Goal: Feedback & Contribution: Leave review/rating

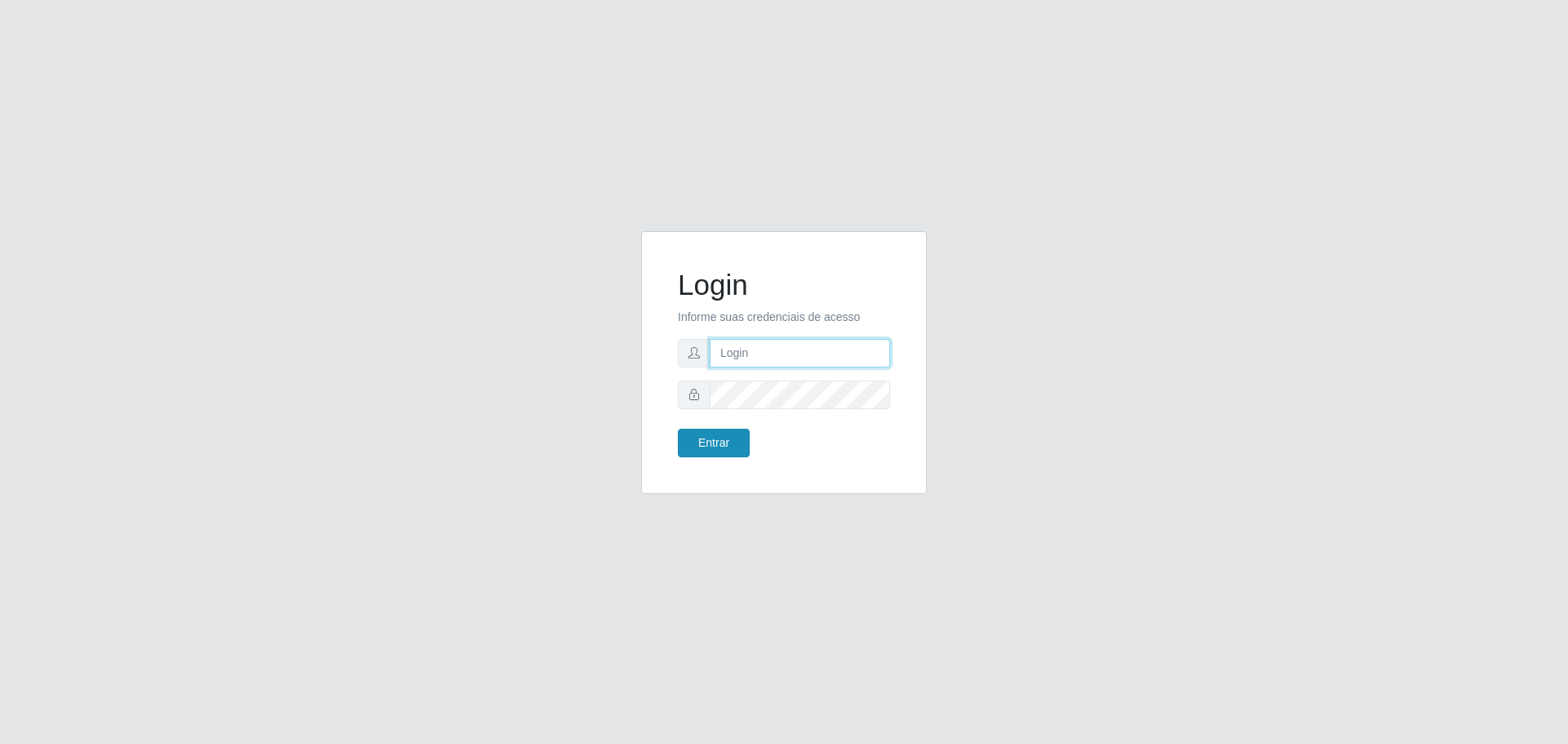
type input "[EMAIL_ADDRESS][DOMAIN_NAME]"
click at [738, 449] on button "Entrar" at bounding box center [713, 443] width 71 height 29
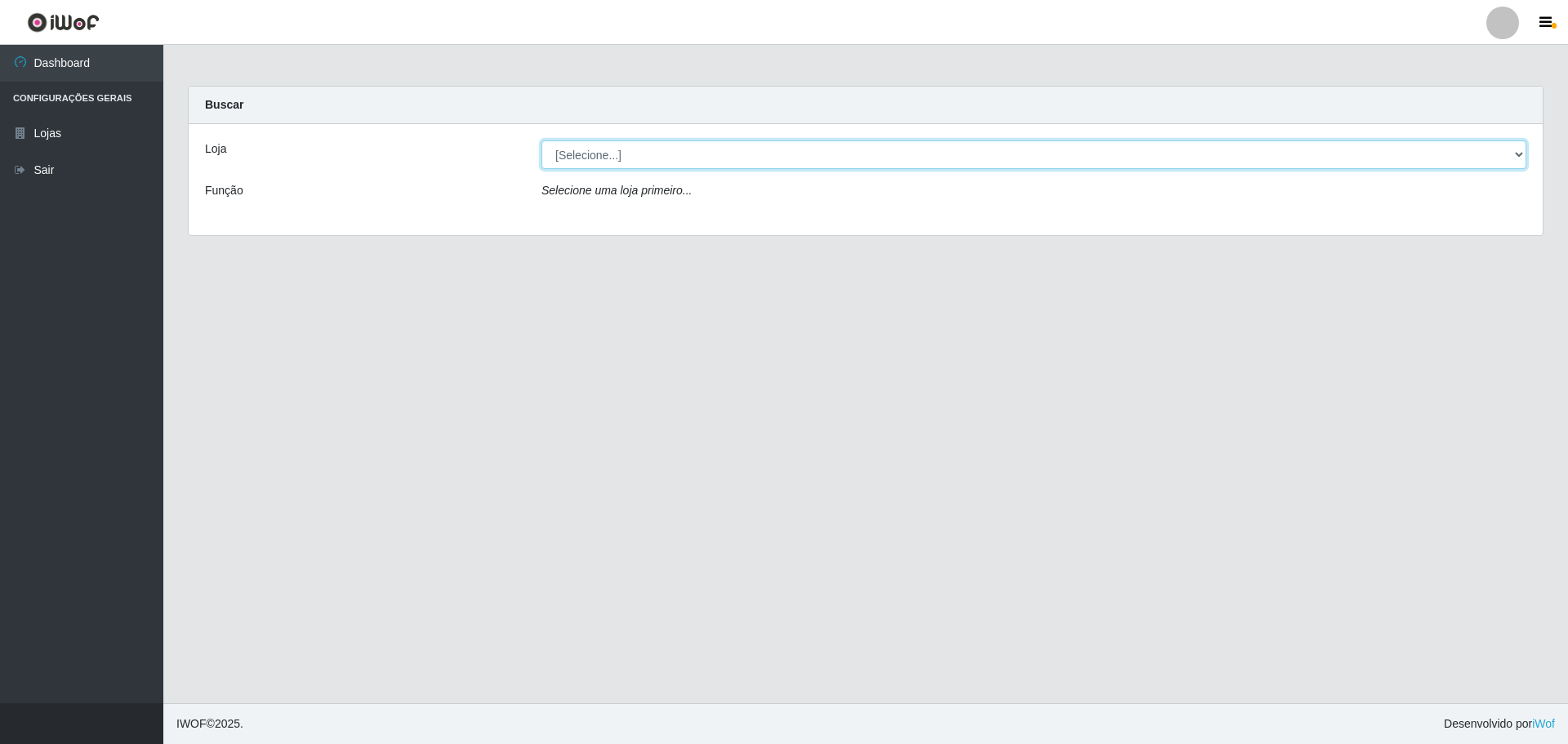
click at [831, 160] on select "[Selecione...] [GEOGRAPHIC_DATA] - [GEOGRAPHIC_DATA][DATE]" at bounding box center [1034, 155] width 985 height 29
select select "527"
click at [542, 141] on select "[Selecione...] [GEOGRAPHIC_DATA] - [GEOGRAPHIC_DATA][DATE]" at bounding box center [1034, 155] width 985 height 29
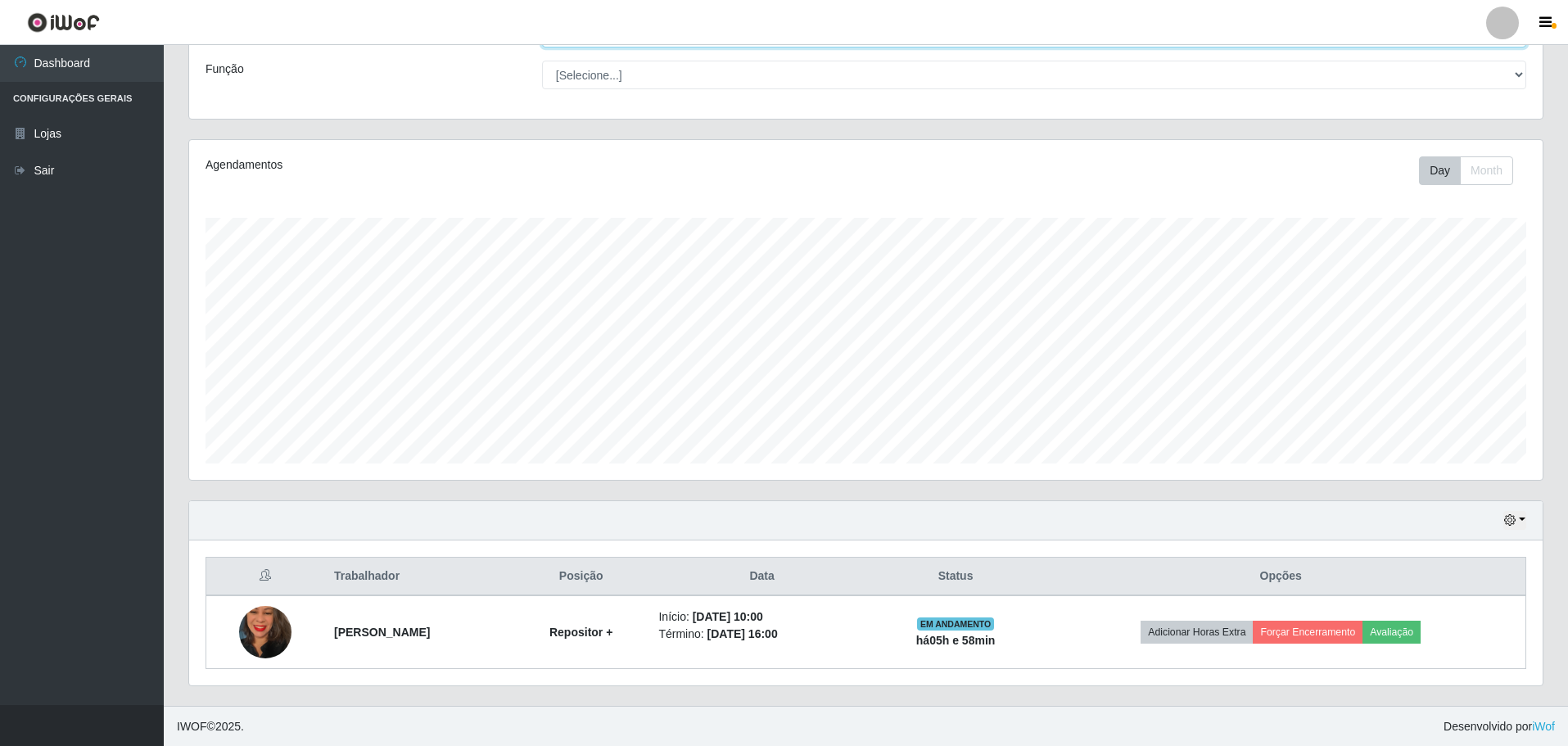
scroll to position [123, 0]
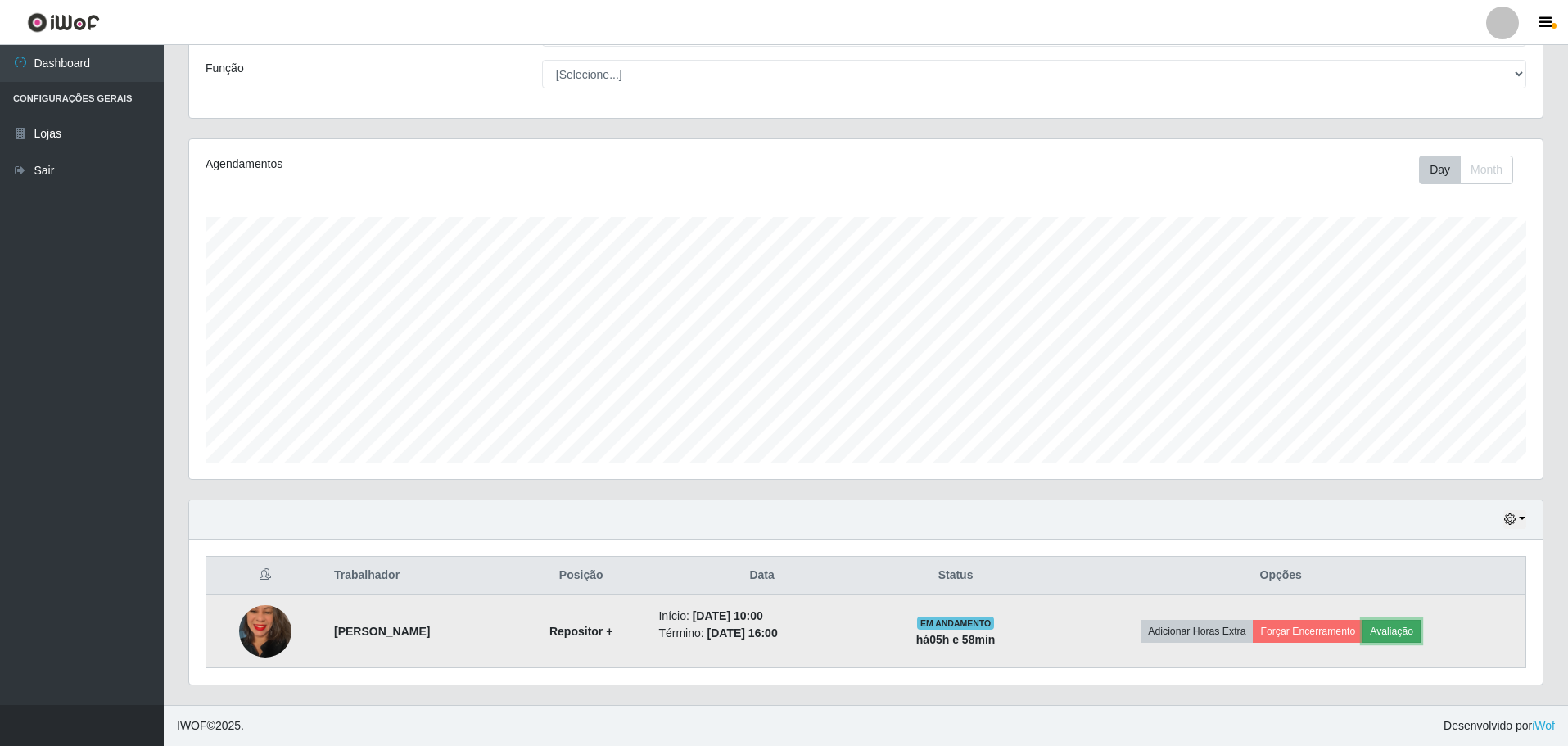
click at [1392, 634] on button "Avaliação" at bounding box center [1391, 631] width 59 height 23
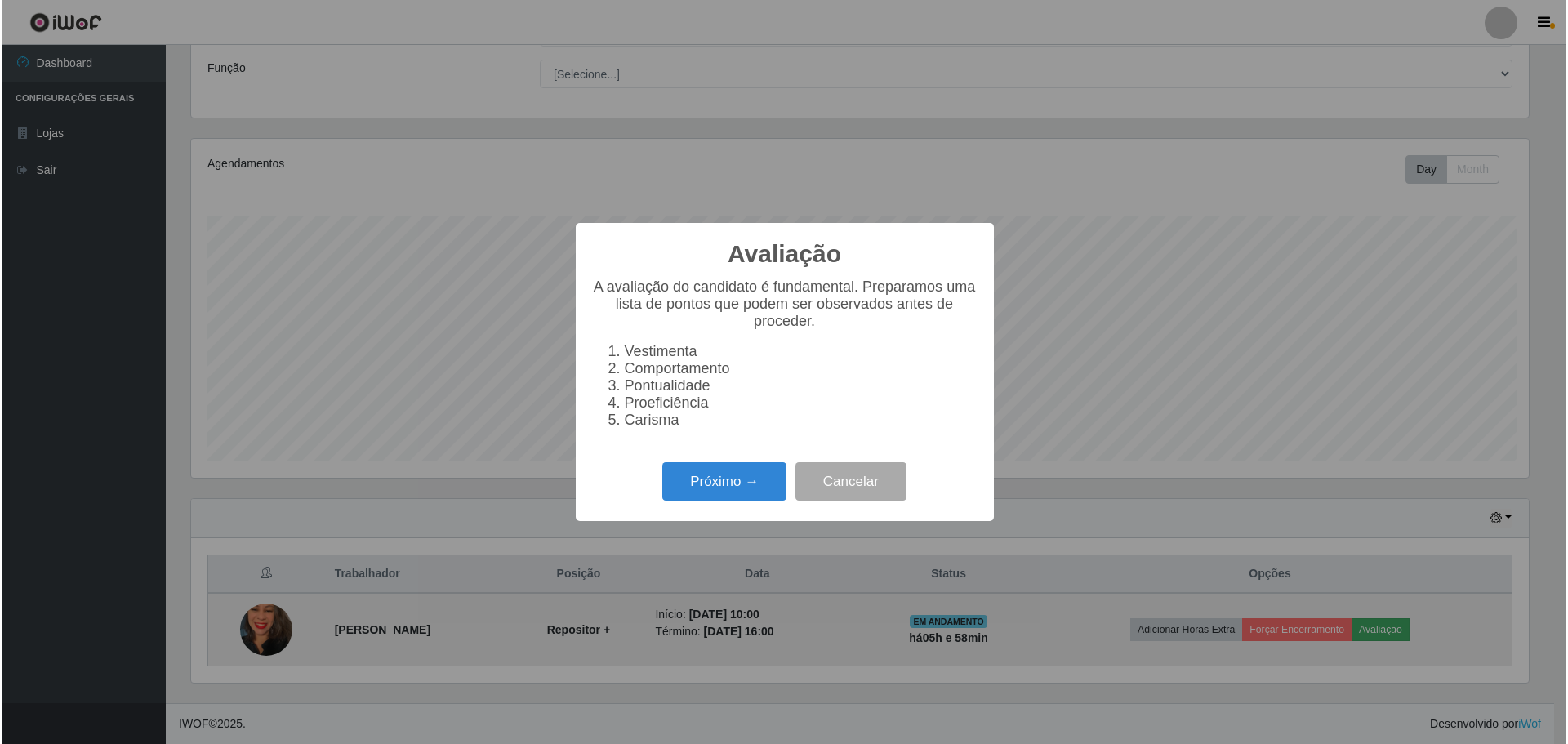
scroll to position [339, 1341]
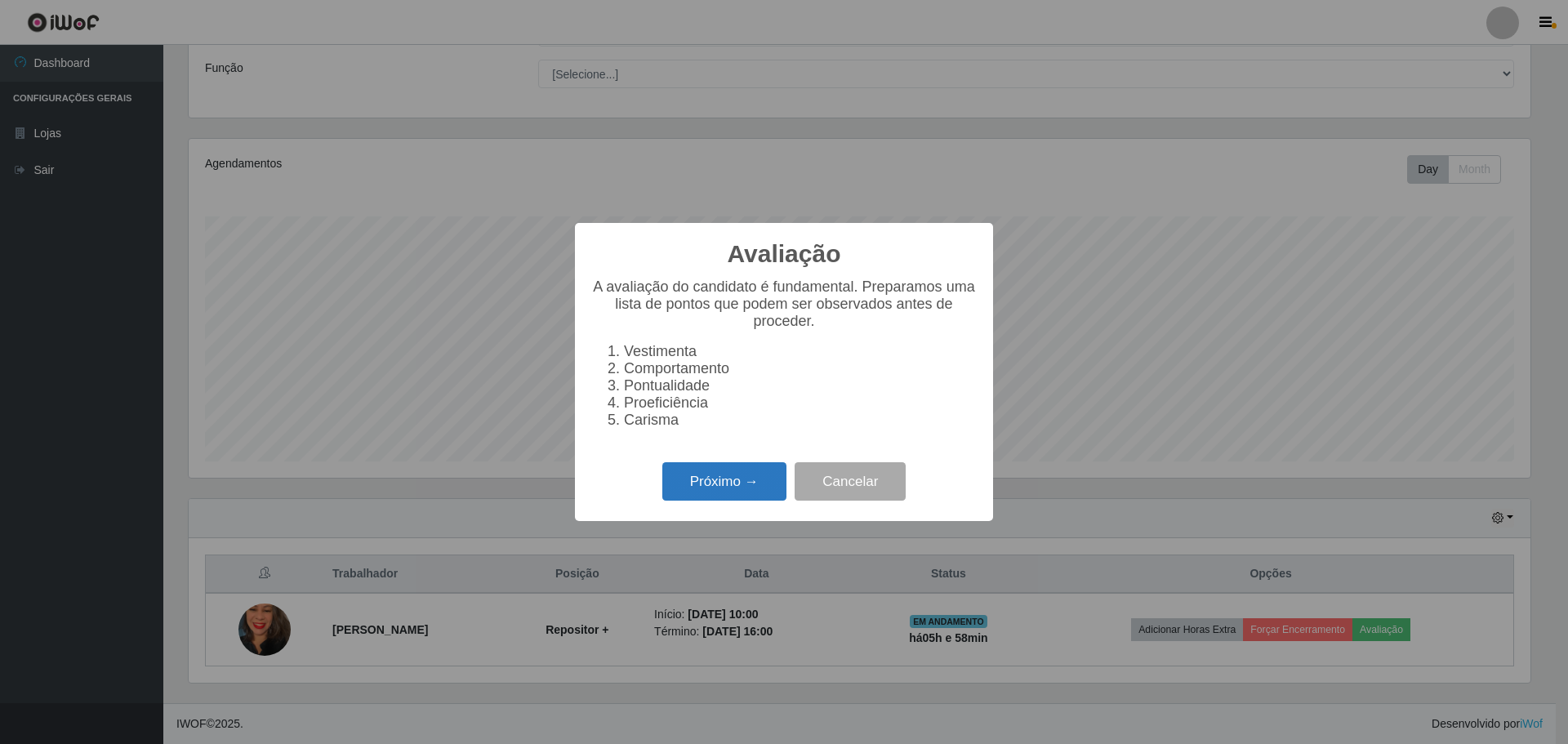
click at [750, 484] on button "Próximo →" at bounding box center [724, 481] width 124 height 39
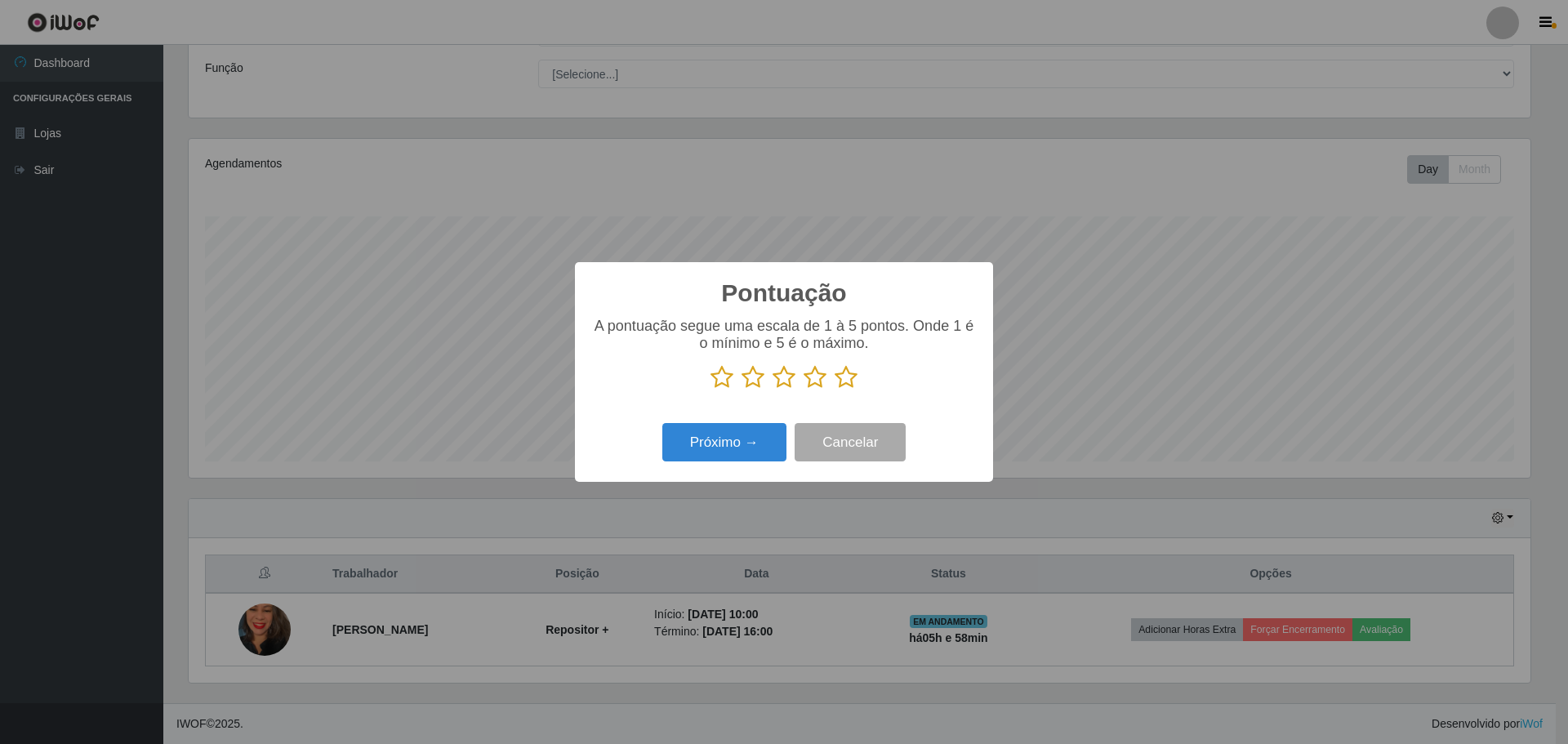
click at [846, 383] on icon at bounding box center [846, 377] width 23 height 25
click at [834, 390] on input "radio" at bounding box center [834, 390] width 0 height 0
click at [756, 442] on button "Próximo →" at bounding box center [724, 442] width 124 height 39
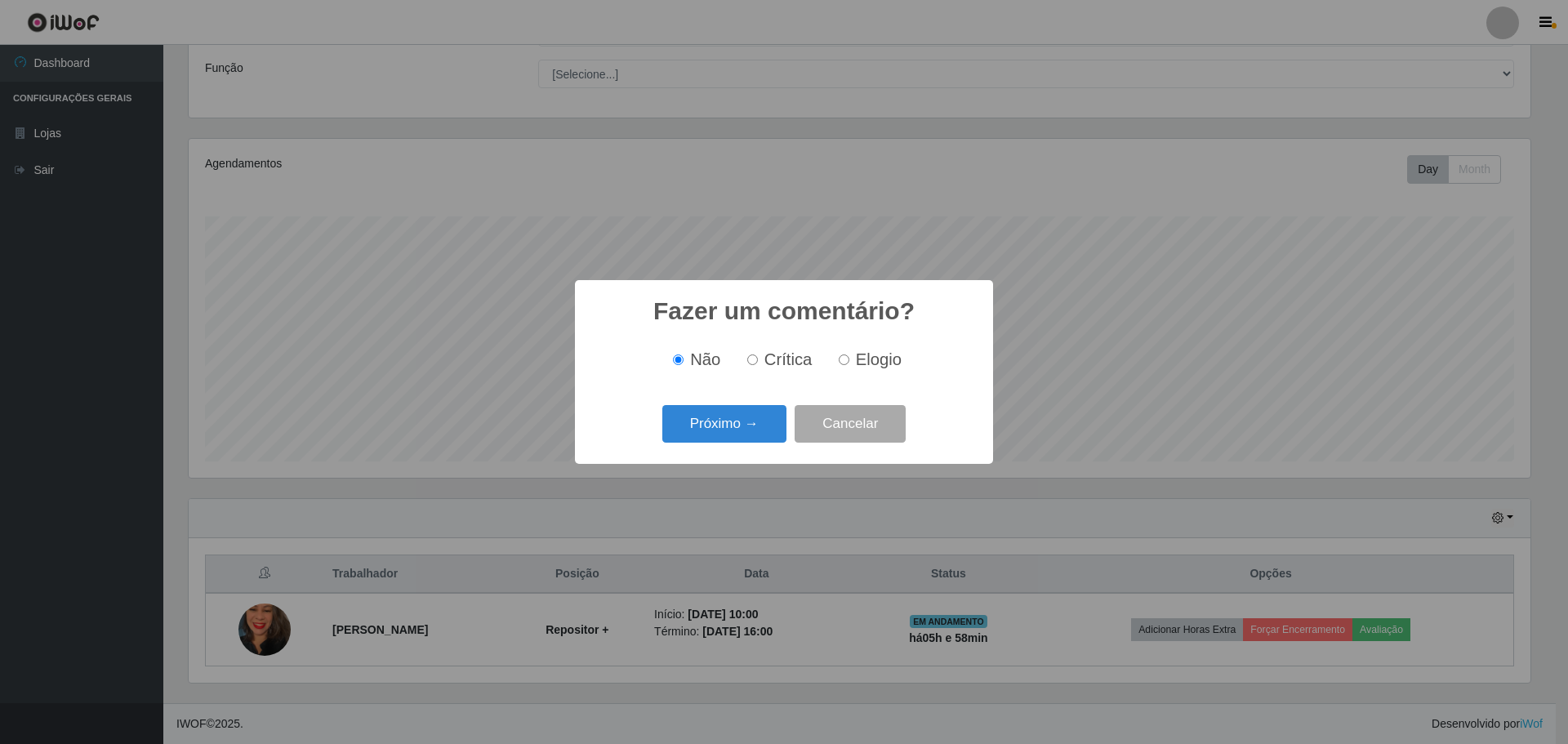
click at [846, 363] on input "Elogio" at bounding box center [843, 359] width 11 height 11
radio input "true"
click at [749, 420] on button "Próximo →" at bounding box center [724, 424] width 124 height 39
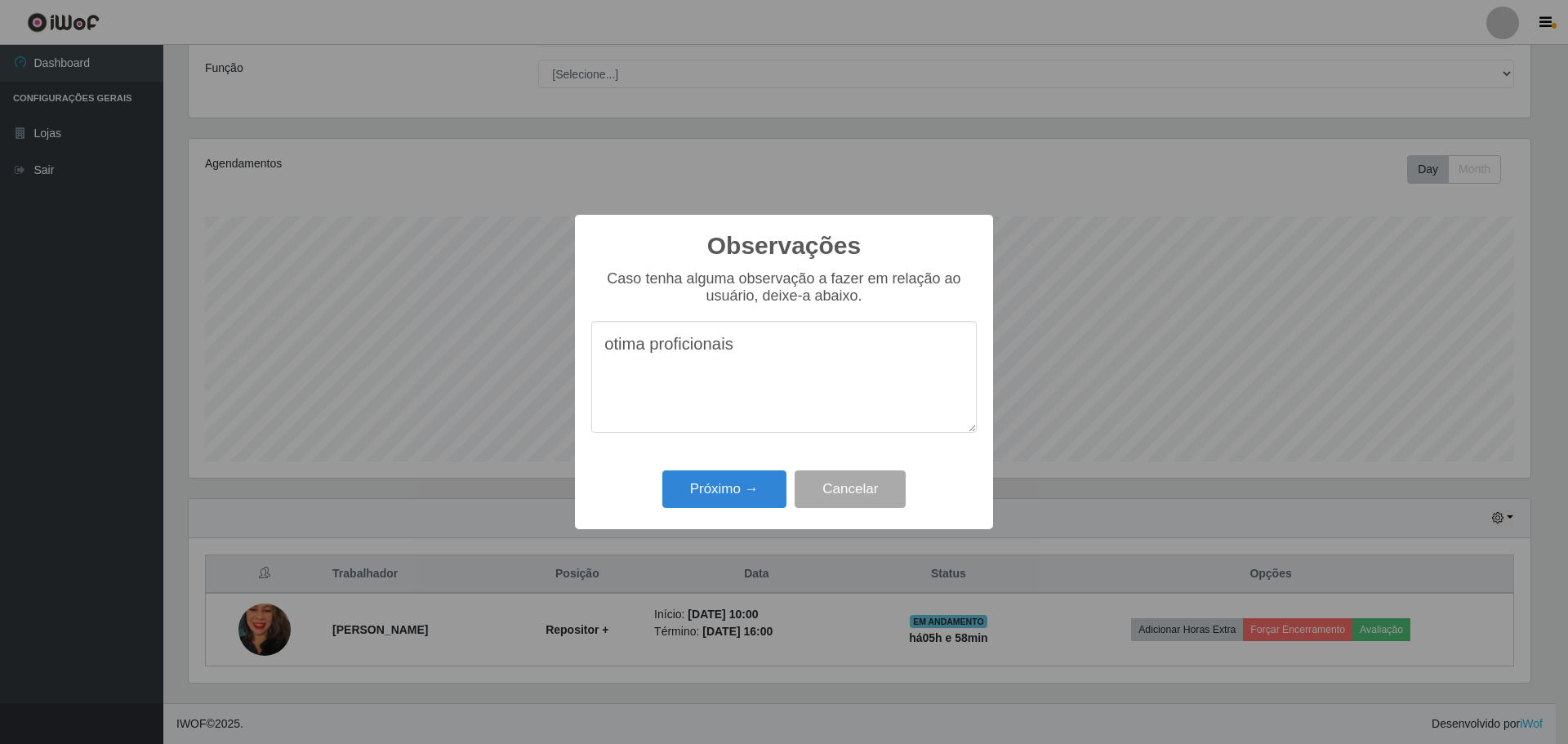
click at [642, 353] on textarea "otima proficionais" at bounding box center [783, 377] width 385 height 112
click at [747, 414] on textarea "ótima profissionais,fez um bom trabalho" at bounding box center [783, 377] width 385 height 112
click at [903, 354] on textarea "ótima profissionais, fez um bom trabalho" at bounding box center [783, 377] width 385 height 112
type textarea "ótima profissionais, fez um bom trabalho!"
click at [759, 488] on button "Próximo →" at bounding box center [724, 489] width 124 height 39
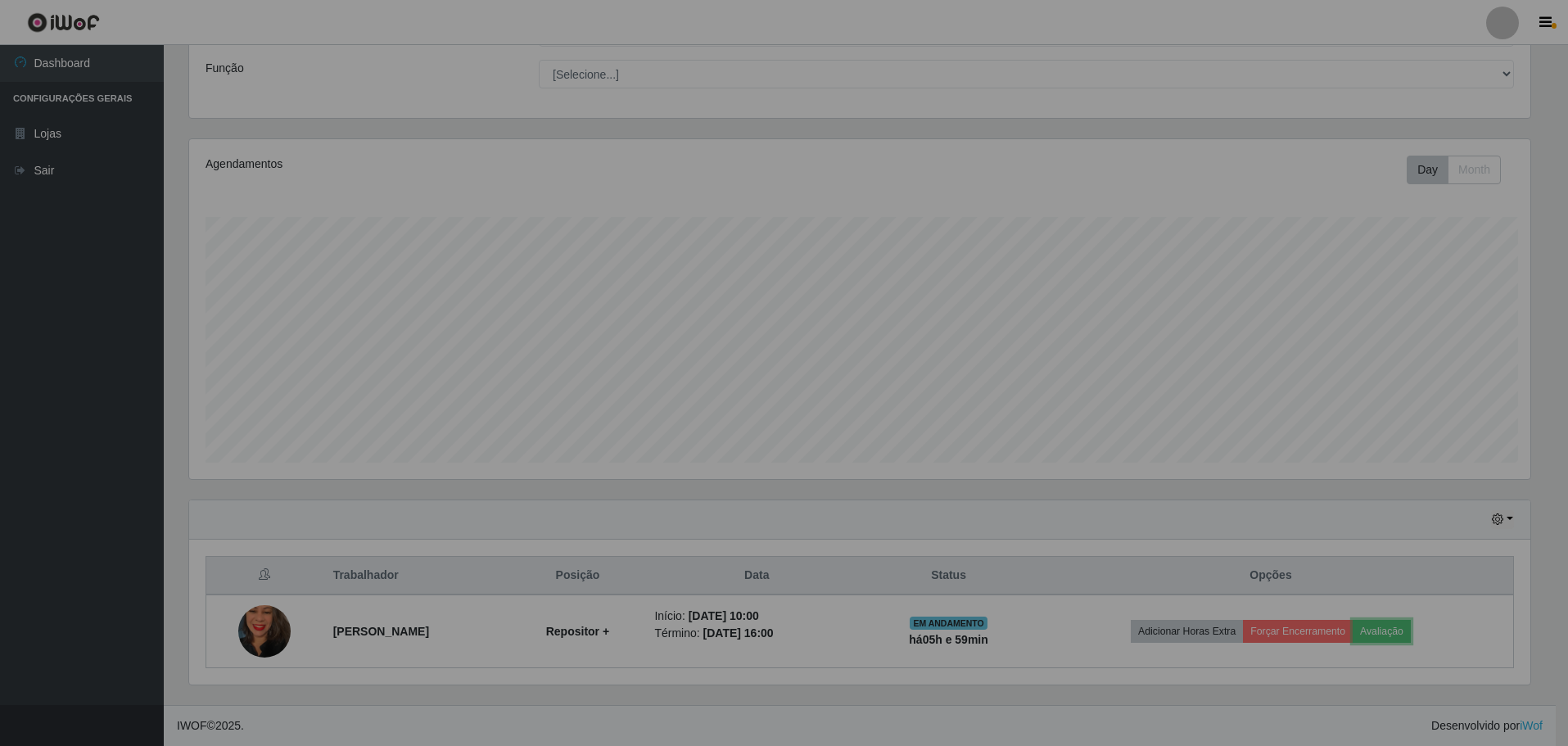
scroll to position [340, 1353]
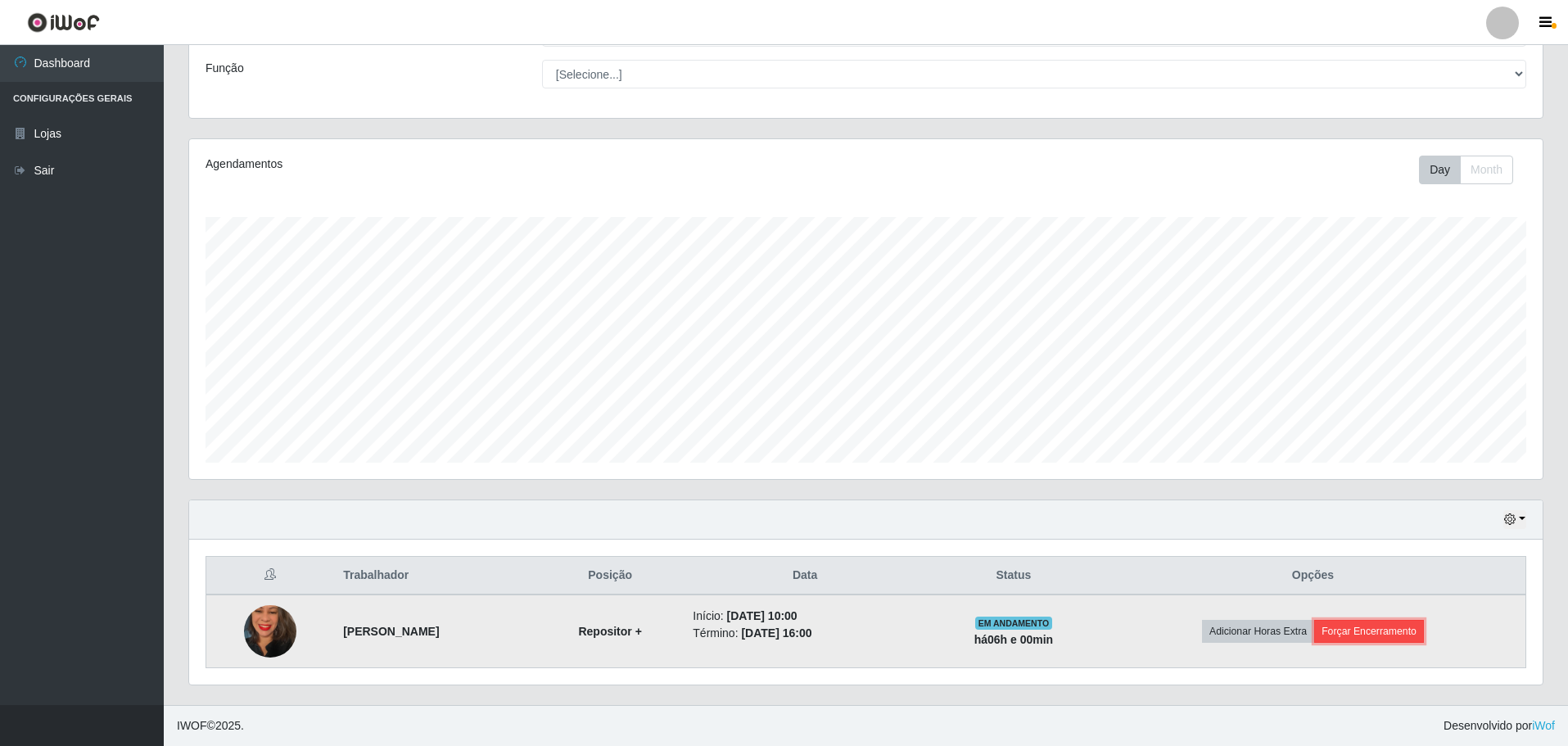
click at [1352, 636] on button "Forçar Encerramento" at bounding box center [1369, 631] width 110 height 23
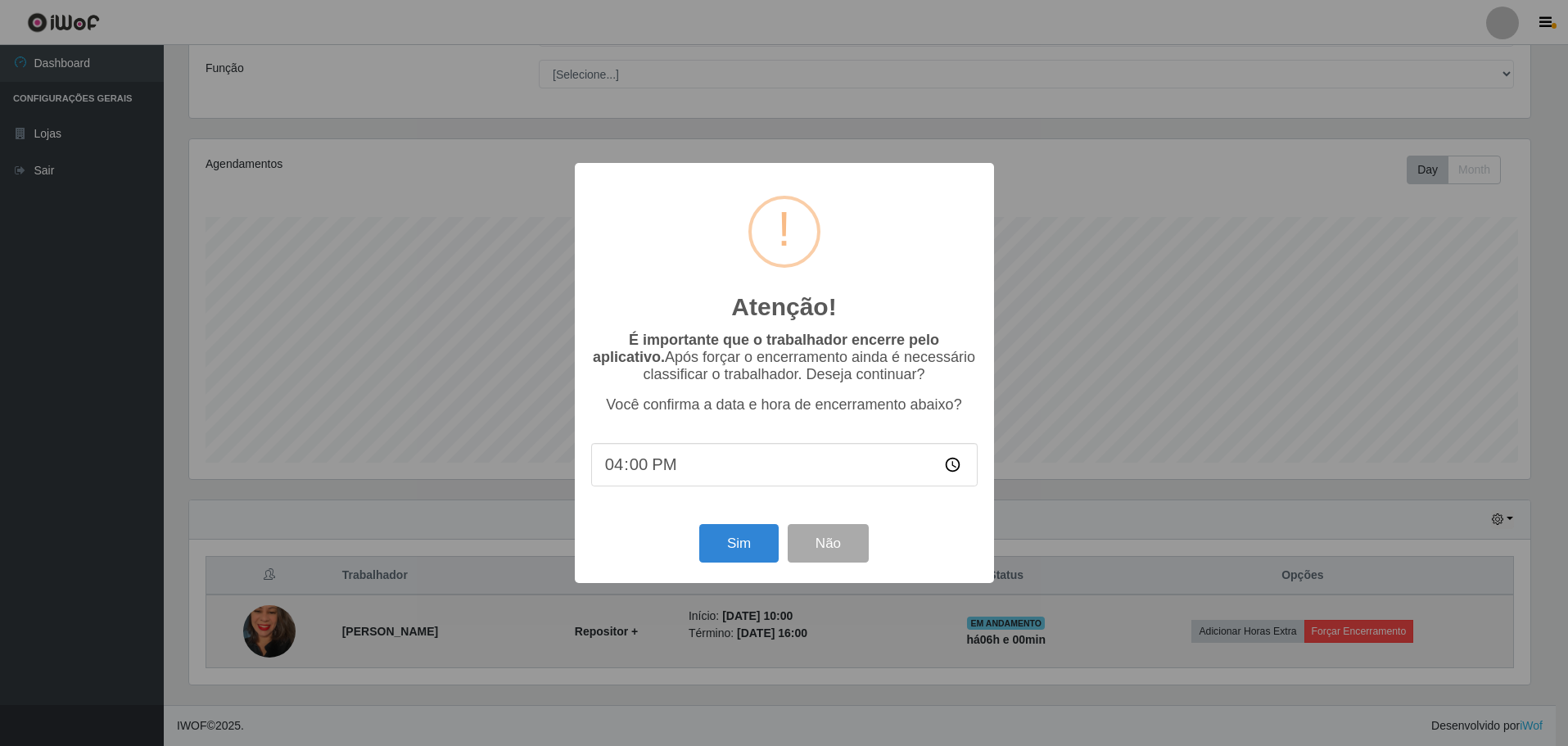
scroll to position [340, 1345]
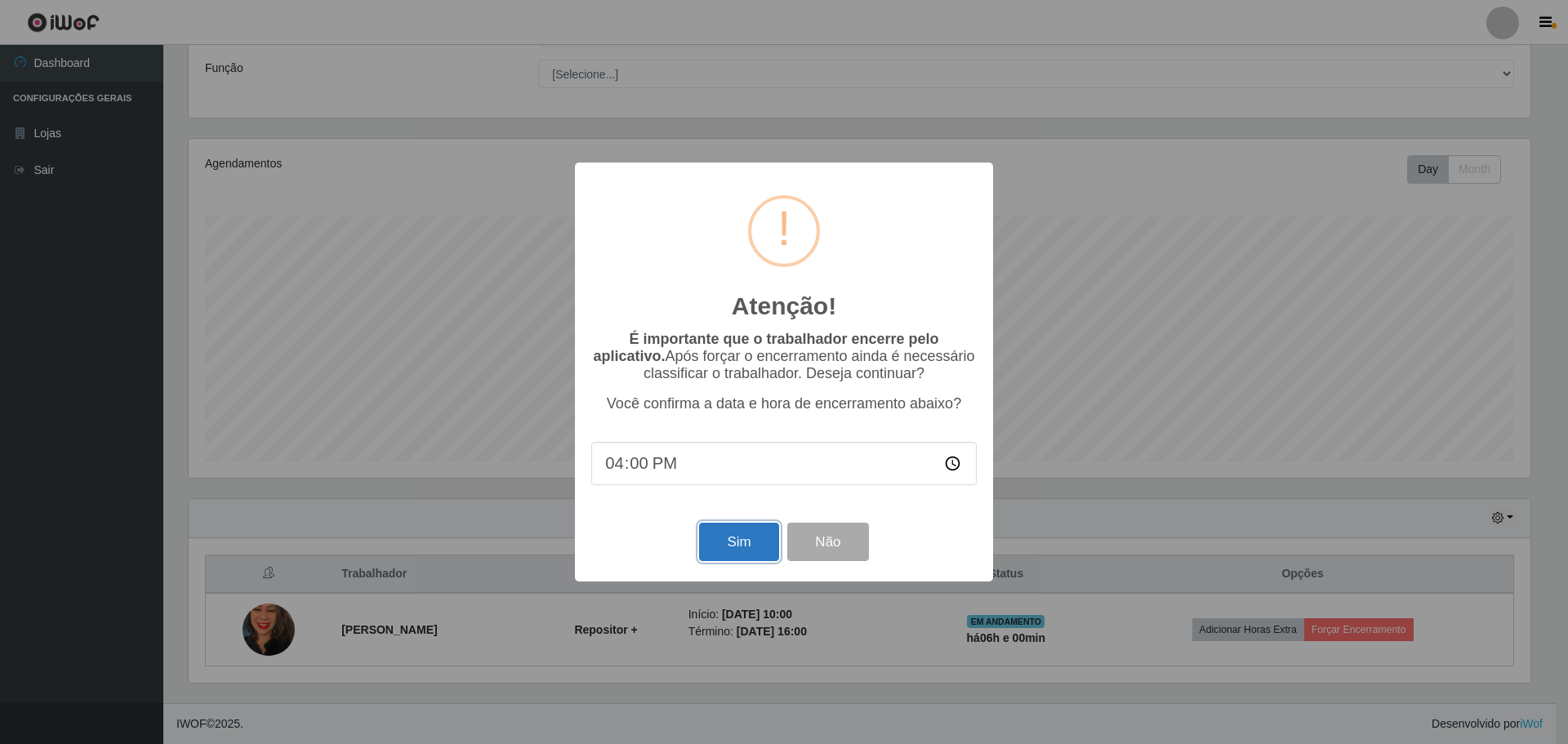
click at [730, 560] on button "Sim" at bounding box center [739, 542] width 79 height 39
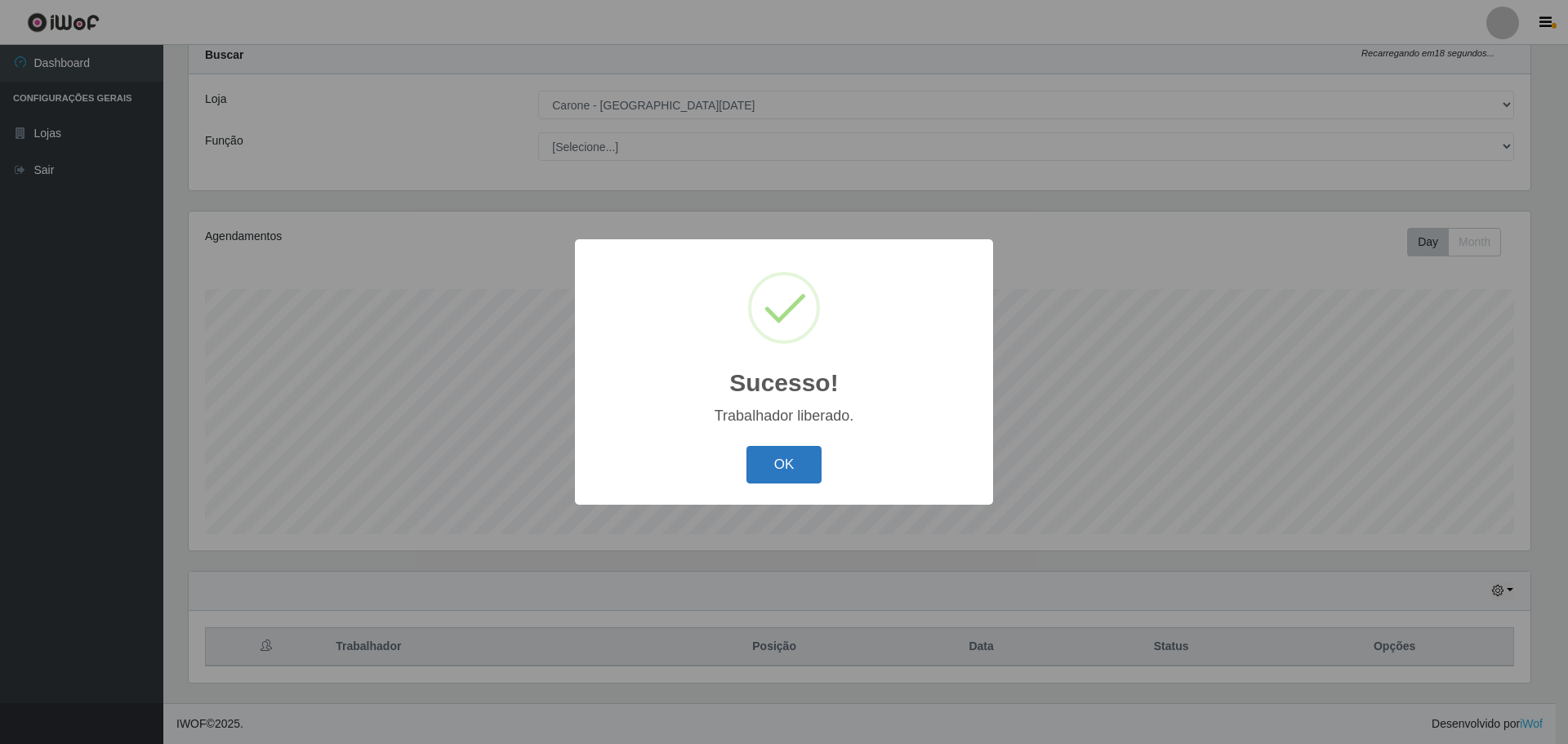
click at [772, 468] on button "OK" at bounding box center [784, 465] width 76 height 39
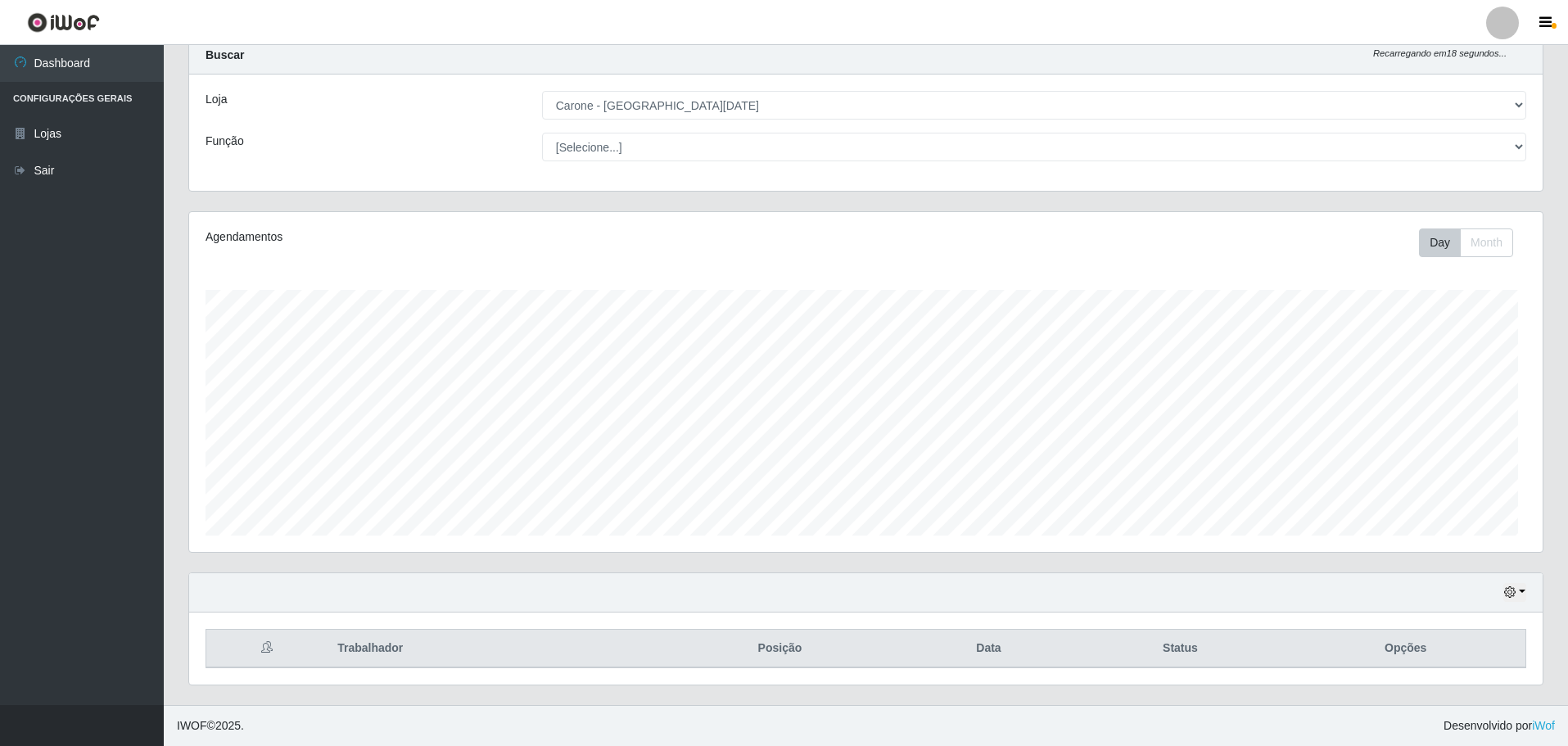
scroll to position [340, 1353]
